Goal: Task Accomplishment & Management: Check status

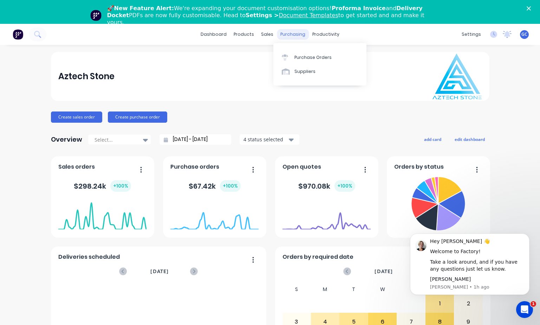
click at [287, 33] on div "purchasing" at bounding box center [293, 34] width 32 height 11
click at [302, 58] on div "Purchase Orders" at bounding box center [312, 57] width 37 height 6
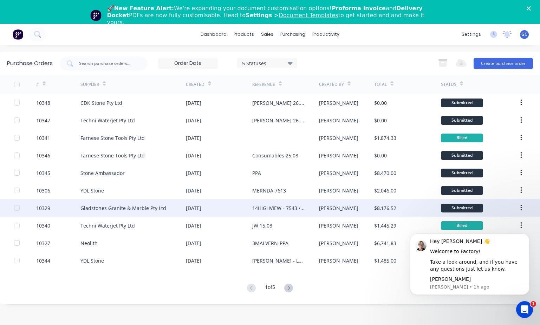
click at [42, 209] on div "10329" at bounding box center [43, 208] width 14 height 7
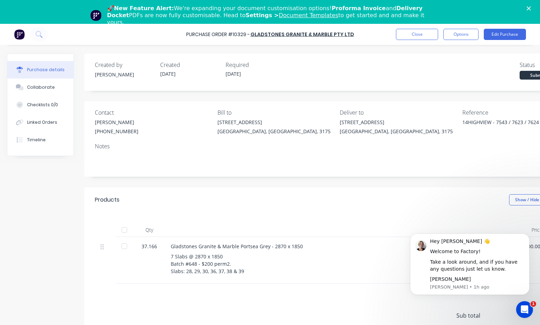
type textarea "x"
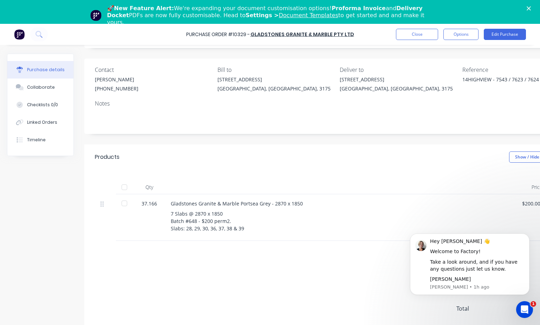
scroll to position [8, 0]
click at [418, 34] on button "Close" at bounding box center [417, 34] width 42 height 11
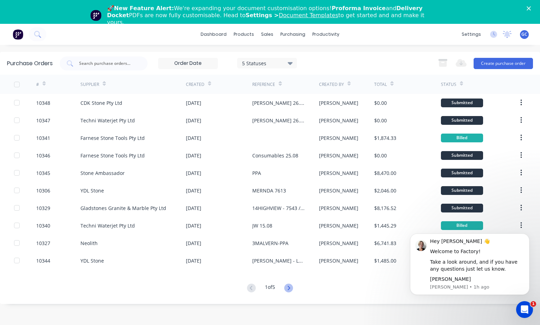
click at [289, 288] on icon at bounding box center [288, 288] width 9 height 9
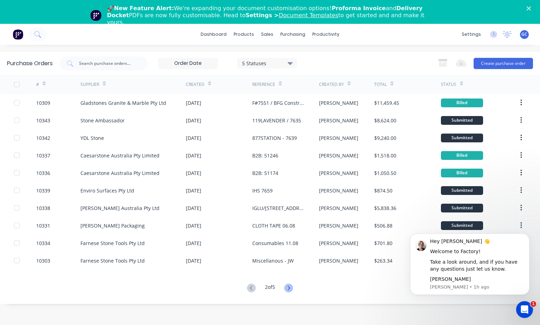
click at [290, 288] on icon at bounding box center [289, 288] width 2 height 4
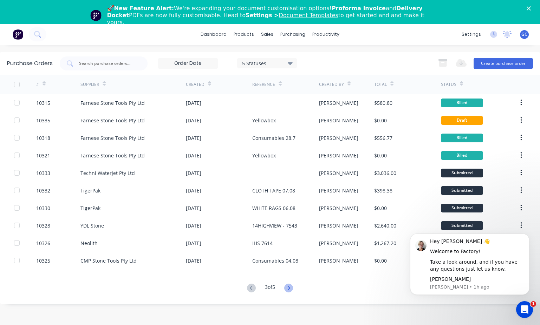
click at [290, 288] on icon at bounding box center [288, 288] width 9 height 9
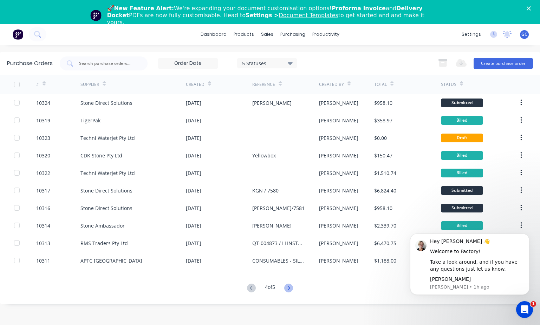
click at [290, 288] on icon at bounding box center [289, 288] width 2 height 4
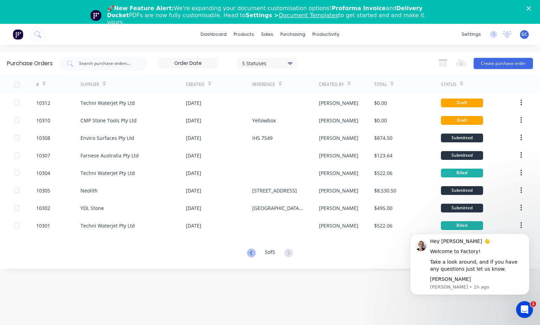
click at [251, 255] on icon at bounding box center [251, 253] width 9 height 9
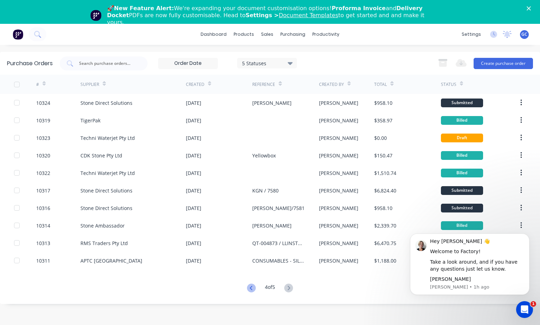
click at [251, 289] on icon at bounding box center [251, 288] width 9 height 9
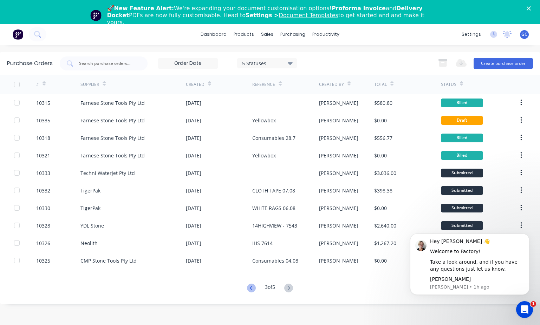
click at [251, 289] on icon at bounding box center [251, 288] width 9 height 9
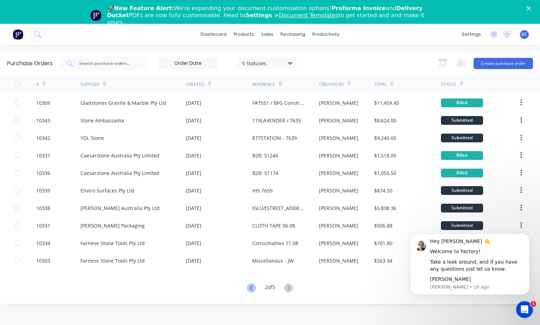
click at [250, 289] on icon at bounding box center [251, 288] width 9 height 9
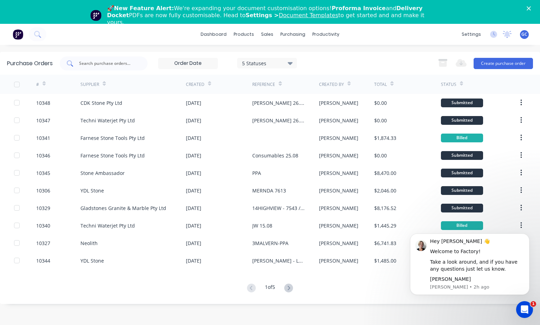
click at [80, 61] on input "text" at bounding box center [107, 63] width 58 height 7
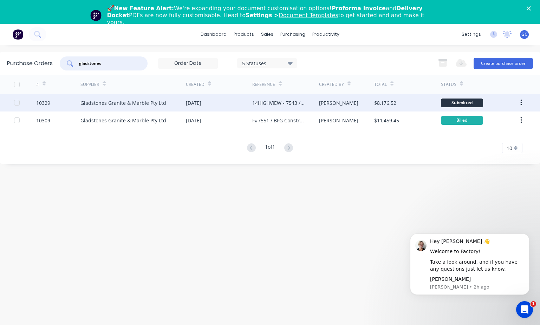
type input "gladstones"
click at [48, 102] on div "10329" at bounding box center [43, 102] width 14 height 7
type textarea "x"
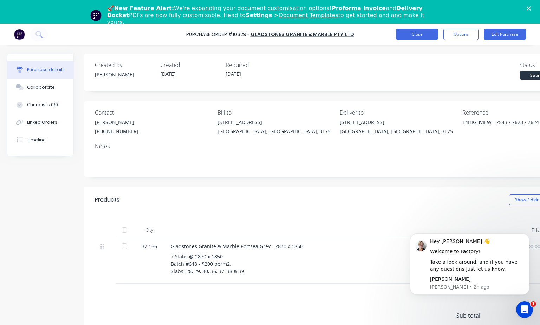
click at [423, 35] on button "Close" at bounding box center [417, 34] width 42 height 11
